Goal: Transaction & Acquisition: Purchase product/service

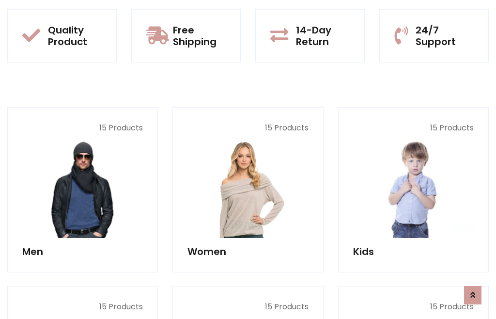
scroll to position [789, 0]
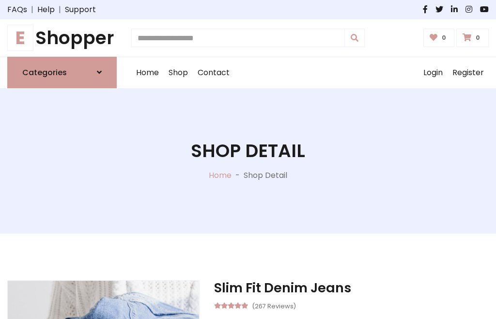
click at [62, 38] on h1 "E Shopper" at bounding box center [61, 38] width 109 height 22
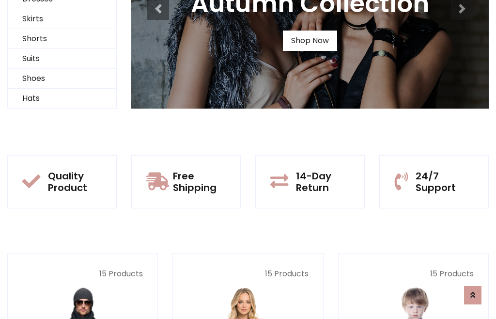
scroll to position [93, 0]
